Goal: Transaction & Acquisition: Purchase product/service

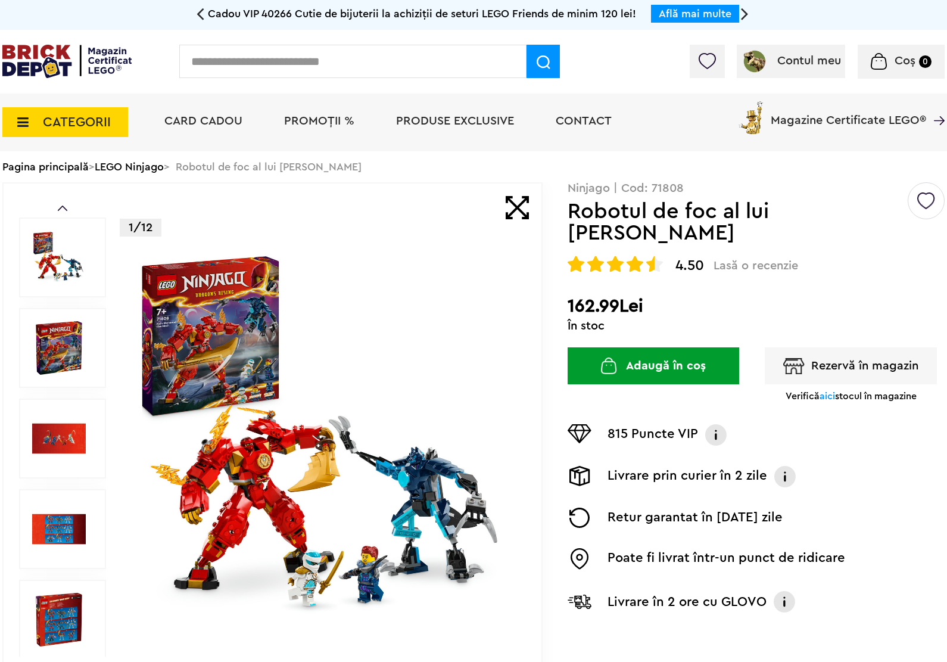
click at [64, 116] on span "CATEGORII" at bounding box center [77, 122] width 68 height 13
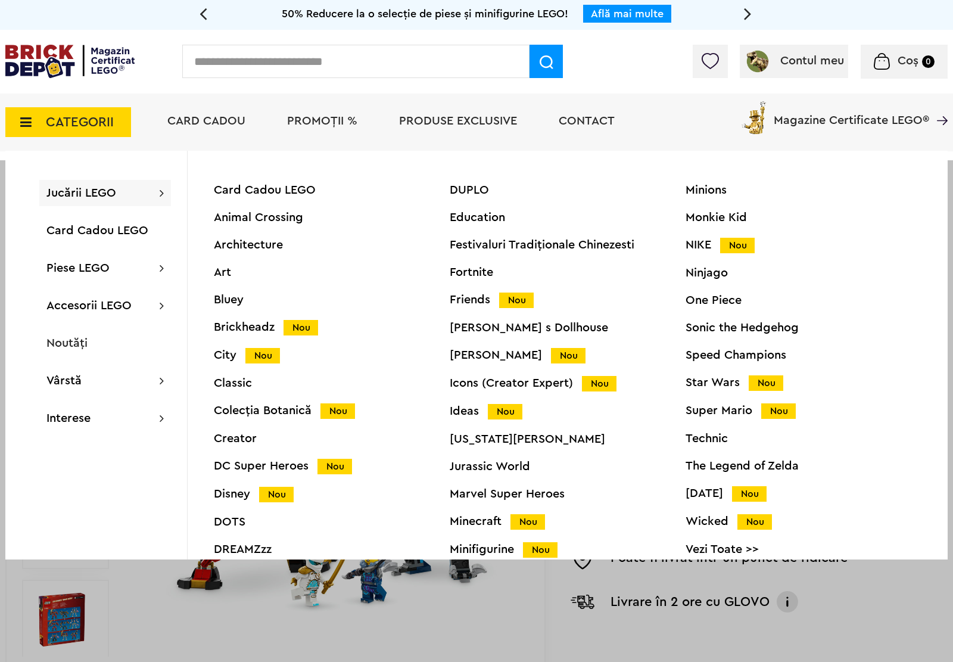
click at [246, 494] on div "Disney Nou" at bounding box center [332, 494] width 236 height 13
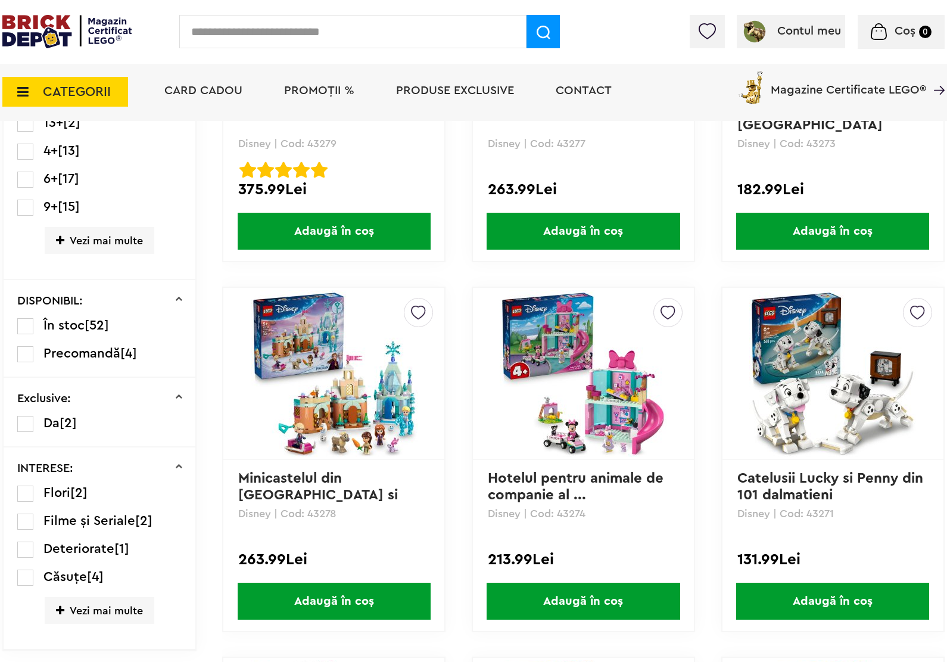
scroll to position [521, 0]
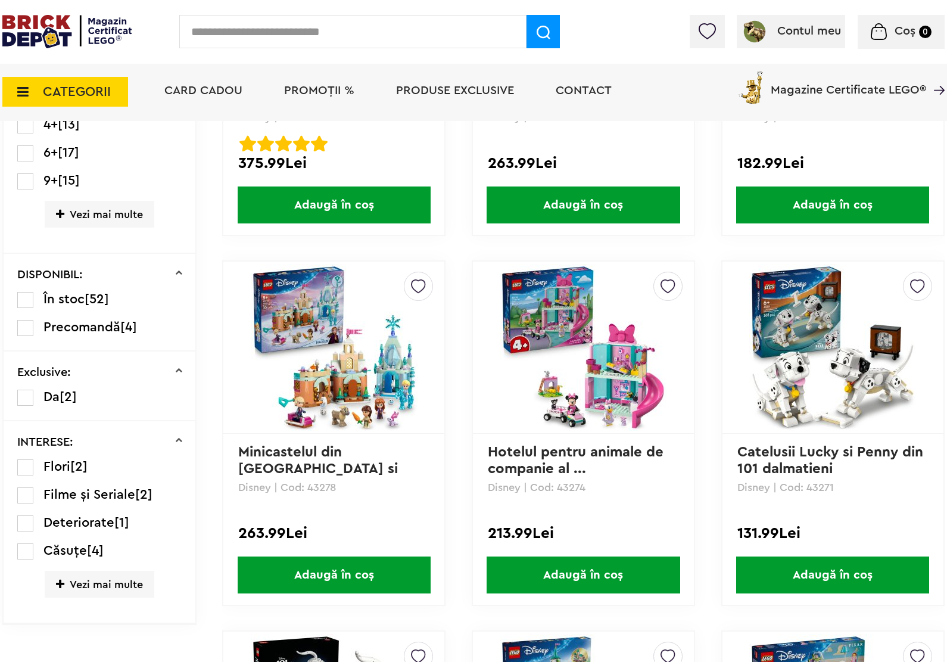
click at [567, 330] on img at bounding box center [583, 347] width 167 height 167
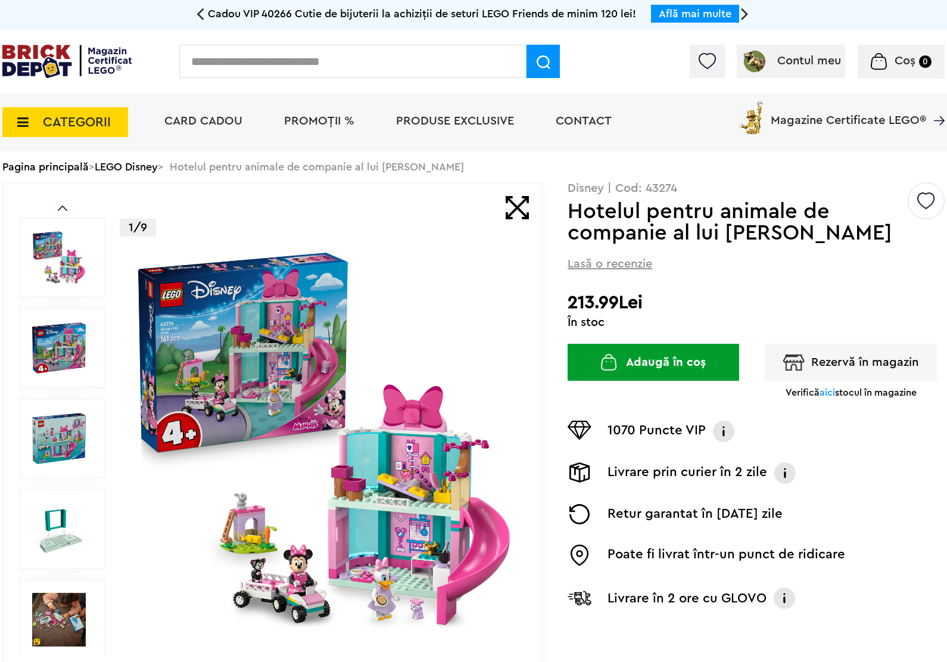
click at [837, 353] on button "Rezervă în magazin" at bounding box center [851, 362] width 172 height 37
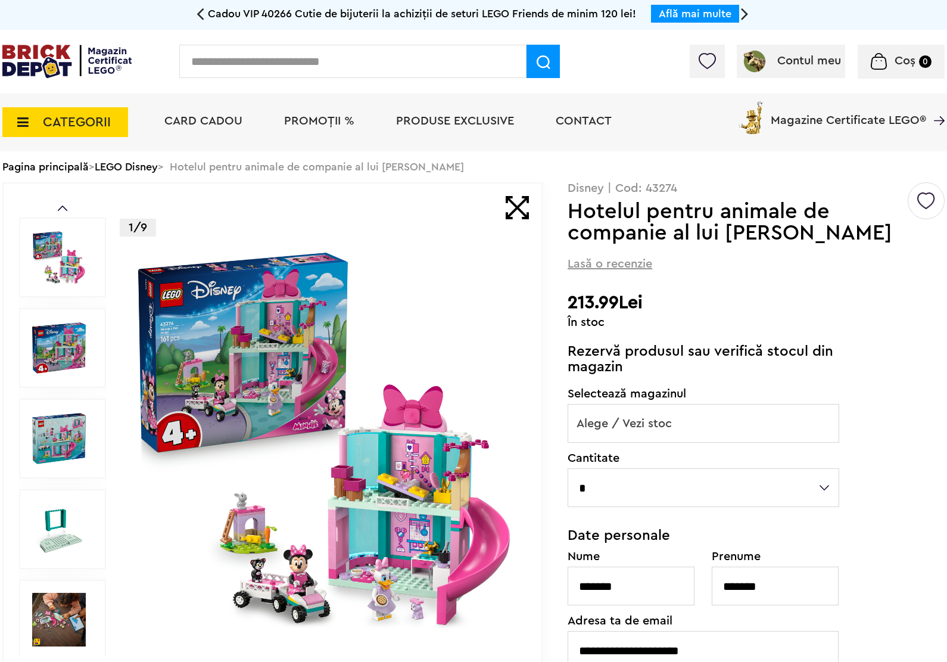
click at [753, 406] on span "Alege / Vezi stoc" at bounding box center [703, 423] width 270 height 38
click at [884, 329] on div "Default ( 1 ) Creează o listă nouă Disney | Cod: 43274 Hotelul pentru animale d…" at bounding box center [755, 513] width 377 height 662
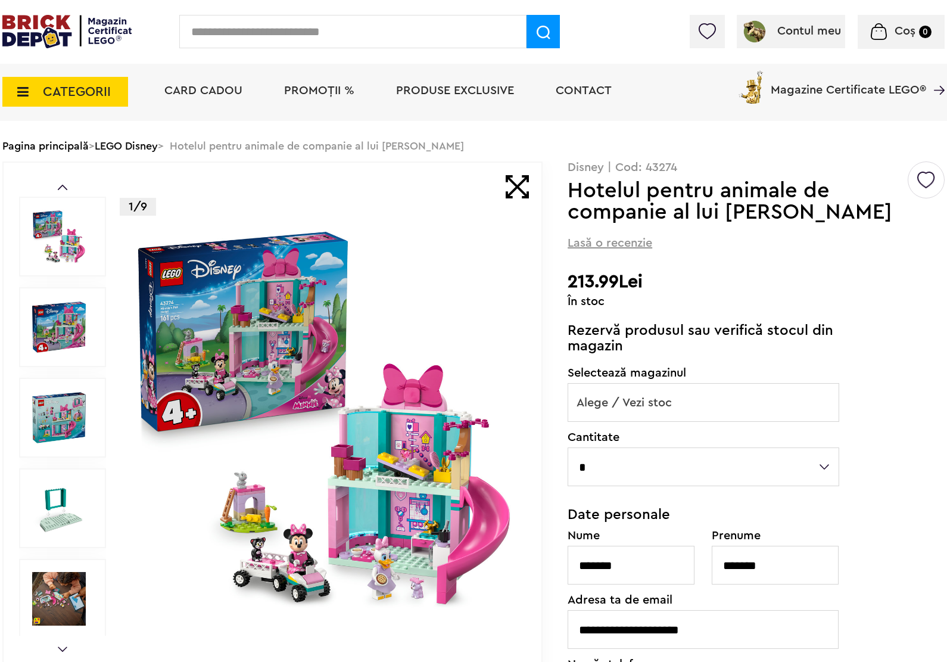
scroll to position [74, 0]
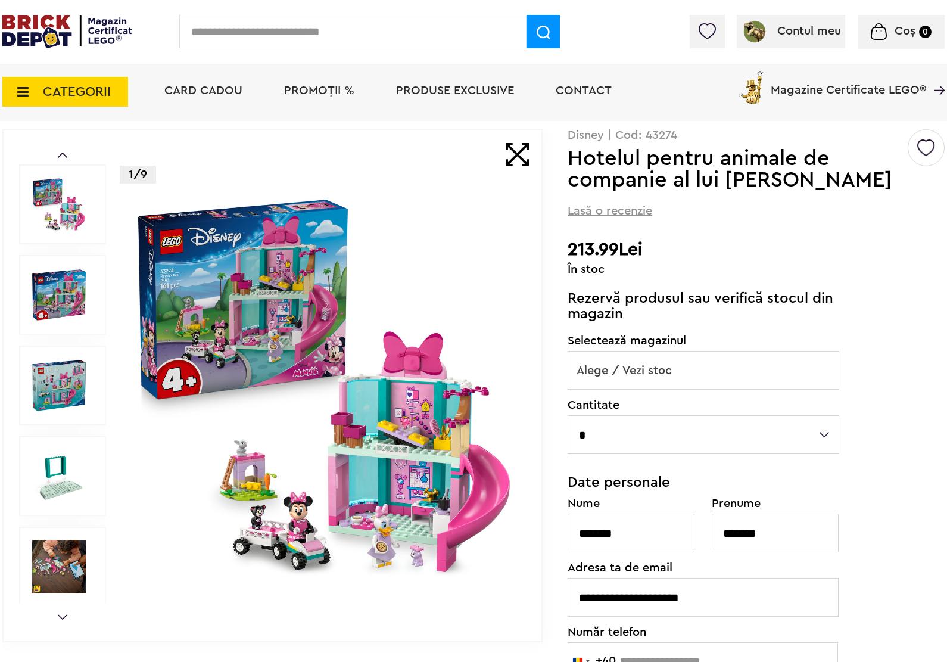
click at [683, 383] on span "Alege / Vezi stoc" at bounding box center [703, 370] width 270 height 38
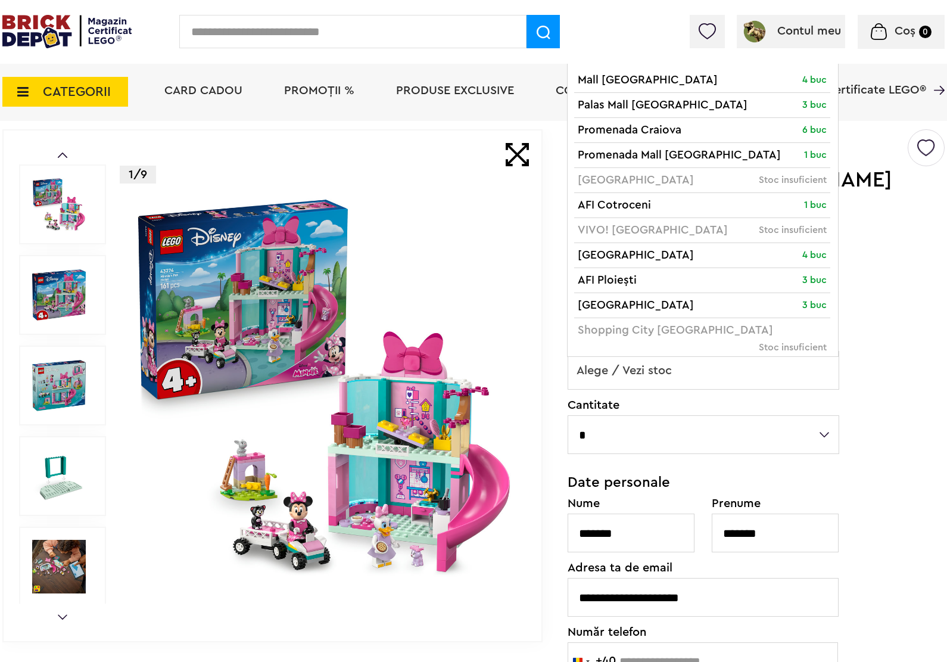
click at [882, 355] on div "Default ( 1 ) Creează o listă nouă Disney | Cod: 43274 Hotelul pentru animale d…" at bounding box center [755, 460] width 377 height 662
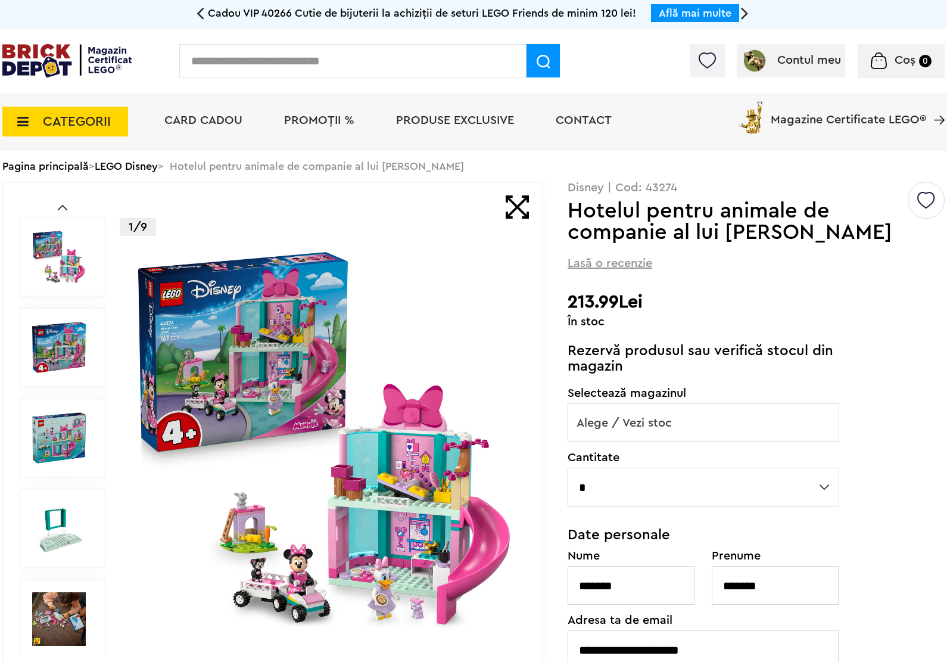
scroll to position [0, 0]
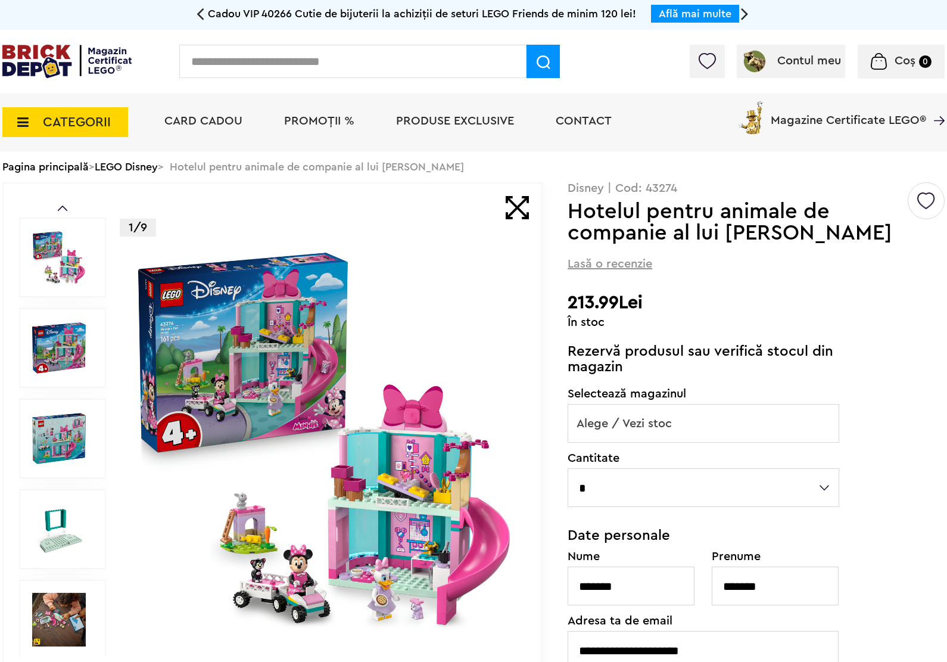
drag, startPoint x: 871, startPoint y: 287, endPoint x: 882, endPoint y: 268, distance: 22.2
click at [877, 280] on div "Default ( 1 ) Creează o listă nouă Disney | Cod: 43274 Hotelul pentru animale d…" at bounding box center [755, 513] width 377 height 662
